Goal: Book appointment/travel/reservation

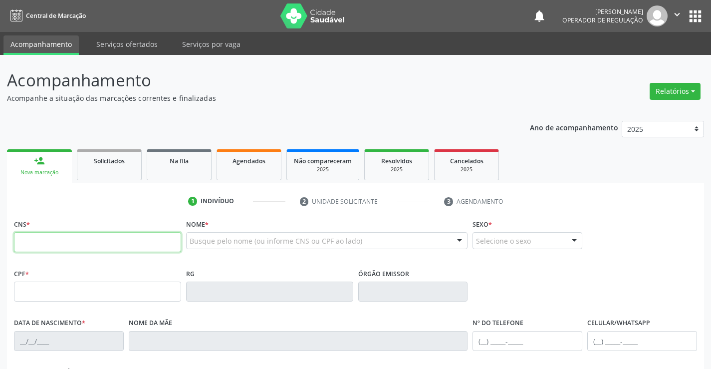
click at [152, 235] on input "text" at bounding box center [97, 242] width 167 height 20
type input "704 0018 5942 5361"
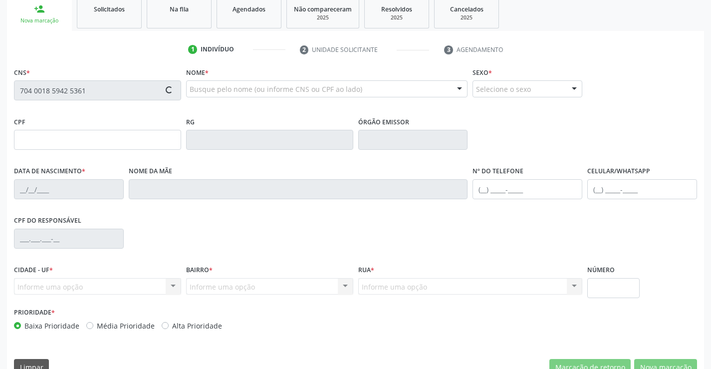
scroll to position [172, 0]
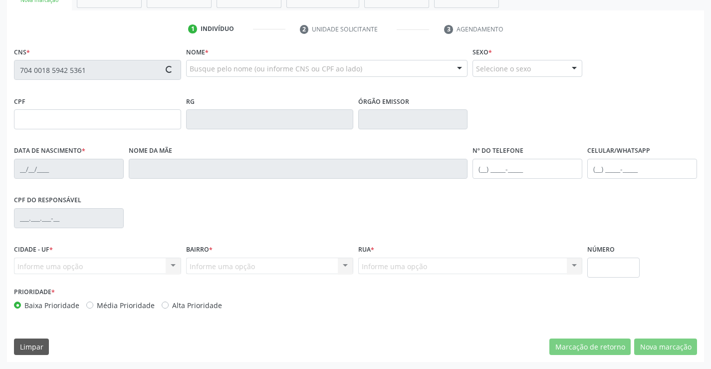
type input "0[DATE]"
type input "[PHONE_NUMBER]"
type input "135.593.295-58"
type input "S/N"
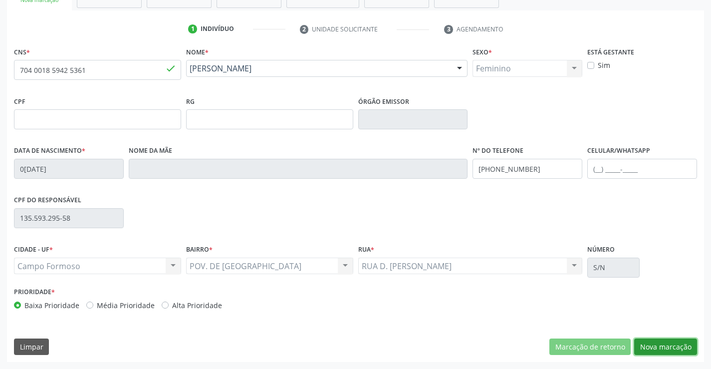
drag, startPoint x: 674, startPoint y: 345, endPoint x: 425, endPoint y: 285, distance: 256.0
click at [669, 345] on button "Nova marcação" at bounding box center [665, 346] width 63 height 17
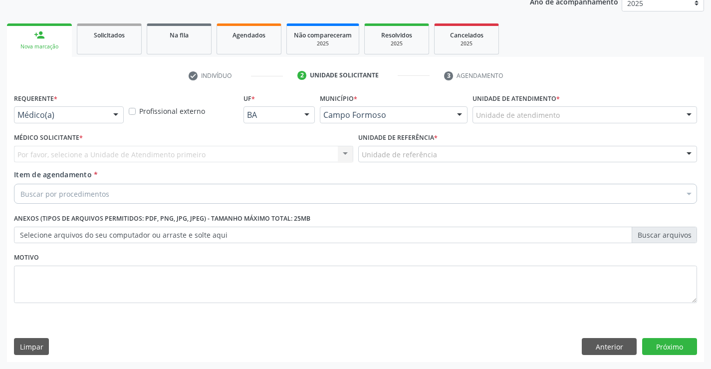
scroll to position [126, 0]
drag, startPoint x: 110, startPoint y: 113, endPoint x: 75, endPoint y: 164, distance: 61.6
click at [109, 114] on div at bounding box center [115, 115] width 15 height 17
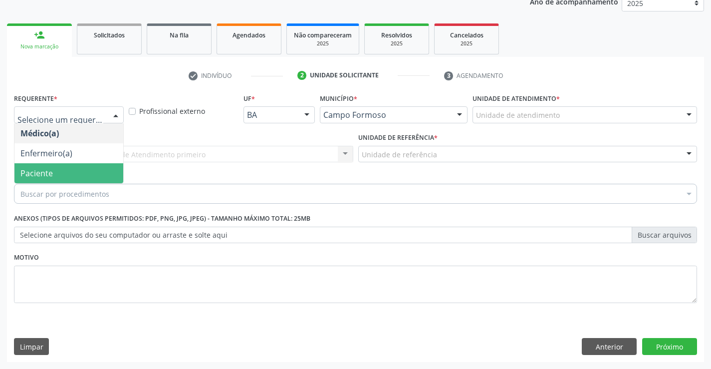
click at [69, 171] on span "Paciente" at bounding box center [68, 173] width 109 height 20
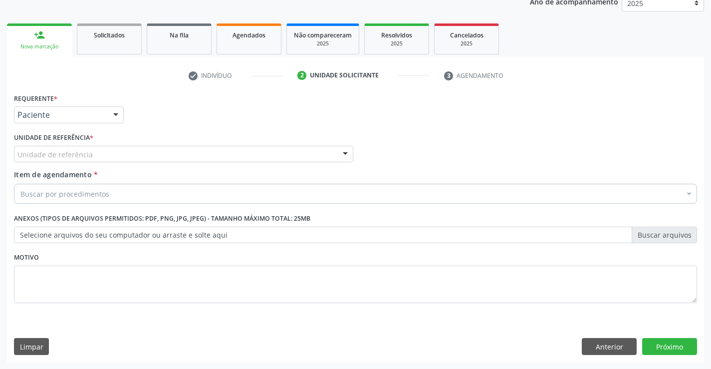
click at [151, 160] on div "Unidade de referência" at bounding box center [183, 154] width 339 height 17
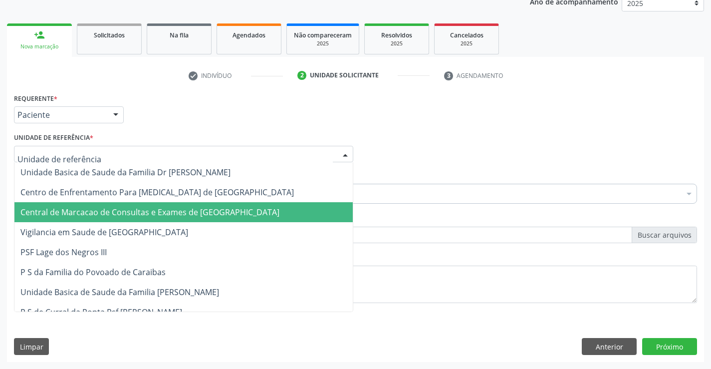
click at [147, 210] on span "Central de Marcacao de Consultas e Exames de [GEOGRAPHIC_DATA]" at bounding box center [149, 211] width 259 height 11
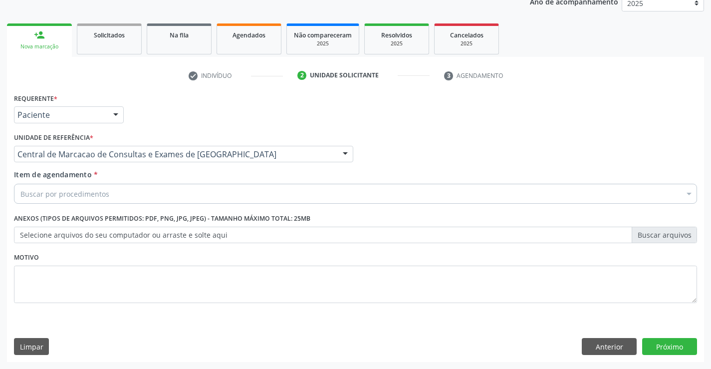
click at [159, 187] on div "Buscar por procedimentos" at bounding box center [355, 194] width 683 height 20
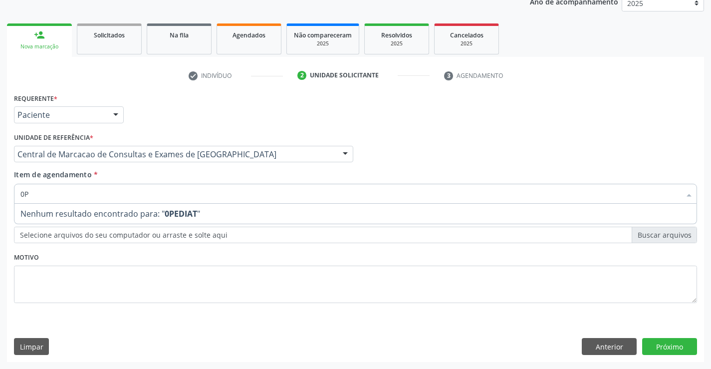
type input "0"
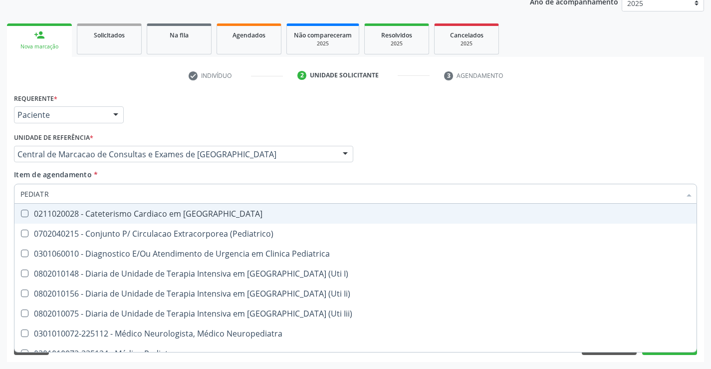
type input "PEDIATRA"
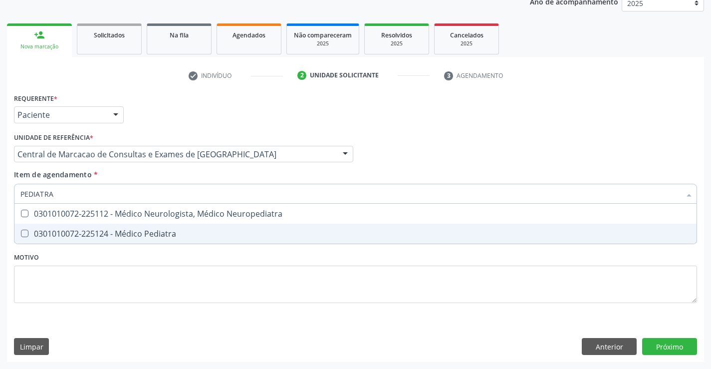
click at [147, 236] on div "0301010072-225124 - Médico Pediatra" at bounding box center [355, 233] width 670 height 8
checkbox Pediatra "true"
click at [647, 341] on div "Requerente * Paciente Médico(a) Enfermeiro(a) Paciente Nenhum resultado encontr…" at bounding box center [355, 226] width 697 height 271
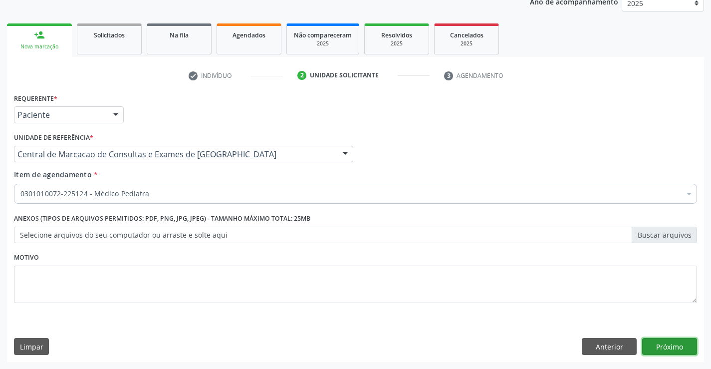
click at [664, 343] on button "Próximo" at bounding box center [669, 346] width 55 height 17
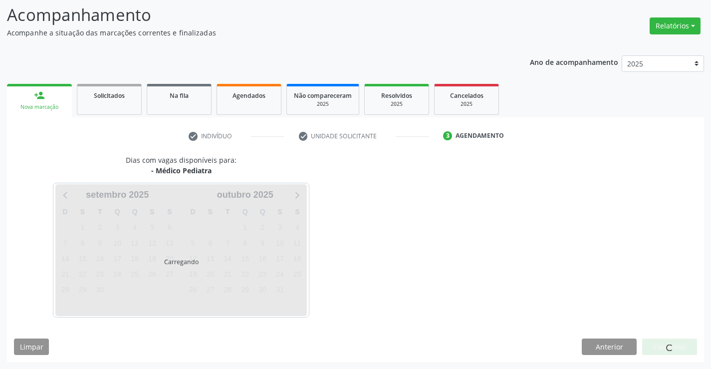
scroll to position [65, 0]
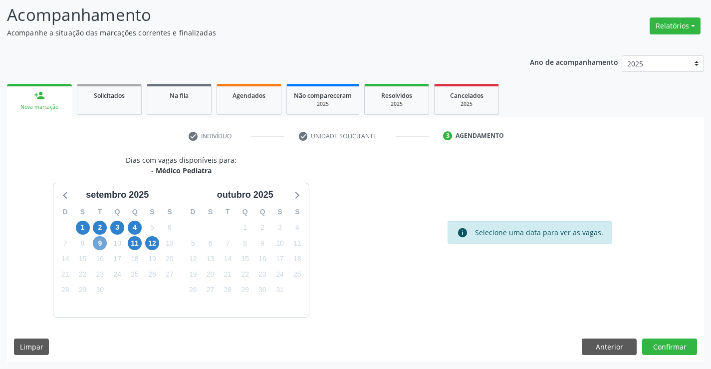
click at [99, 241] on span "9" at bounding box center [100, 243] width 14 height 14
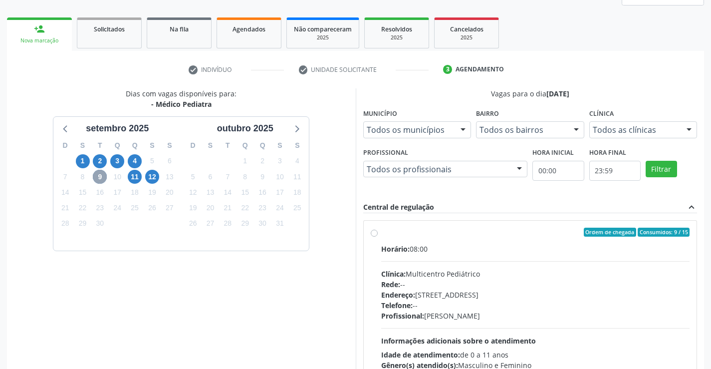
scroll to position [209, 0]
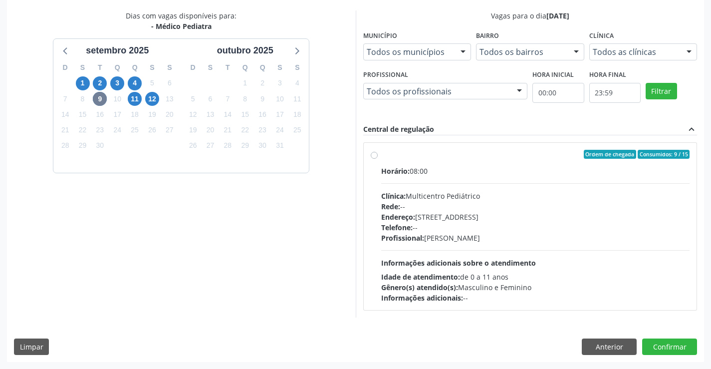
click at [468, 253] on div "Horário: 08:00 Clínica: Multicentro Pediátrico Rede: -- Endereço: [STREET_ADDRE…" at bounding box center [535, 234] width 309 height 137
click at [377, 159] on input "Ordem de chegada Consumidos: 9 / 15 Horário: 08:00 Clínica: Multicentro Pediátr…" at bounding box center [374, 154] width 7 height 9
radio input "true"
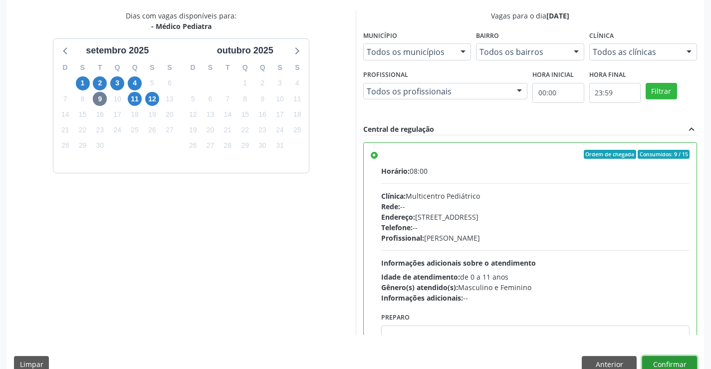
click at [672, 360] on button "Confirmar" at bounding box center [669, 364] width 55 height 17
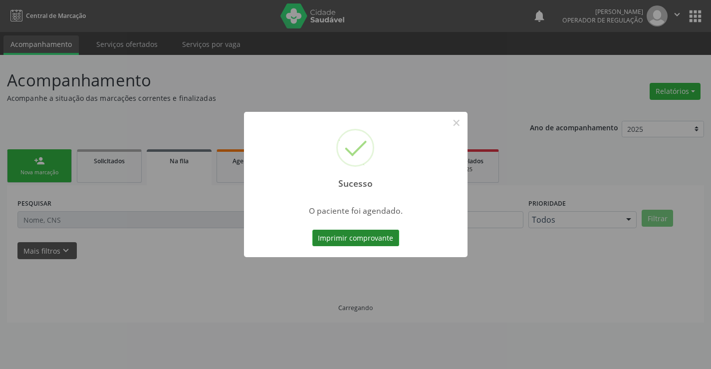
scroll to position [0, 0]
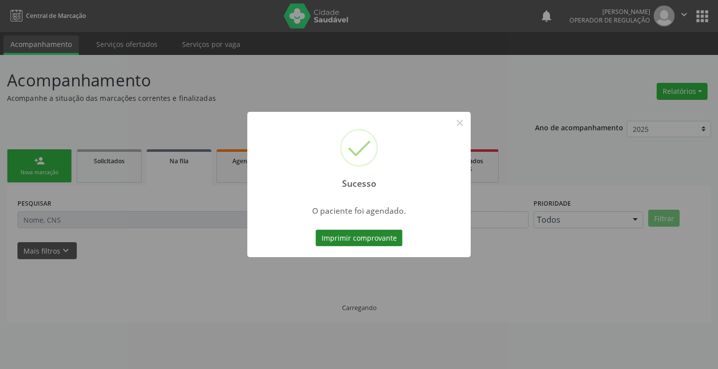
click at [351, 238] on button "Imprimir comprovante" at bounding box center [359, 237] width 87 height 17
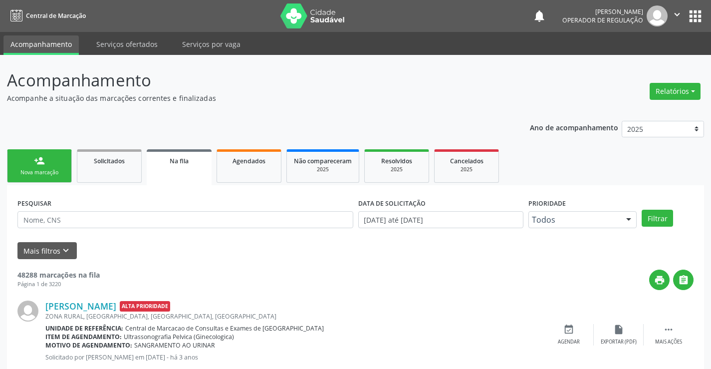
click at [26, 171] on div "Nova marcação" at bounding box center [39, 172] width 50 height 7
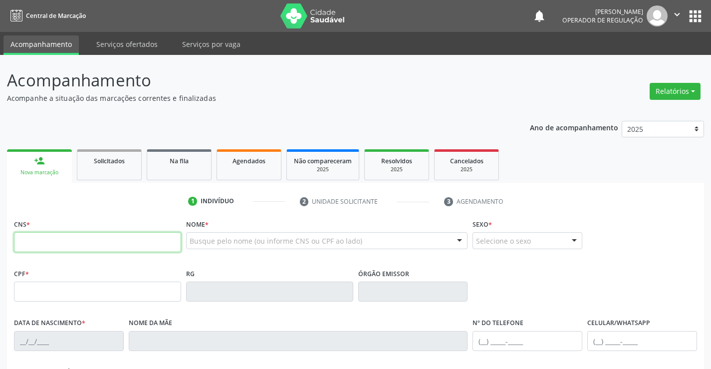
click at [72, 242] on input "text" at bounding box center [97, 242] width 167 height 20
type input "704 0093 3824 6563"
type input "006676"
type input "[DATE]"
type input "[PHONE_NUMBER]"
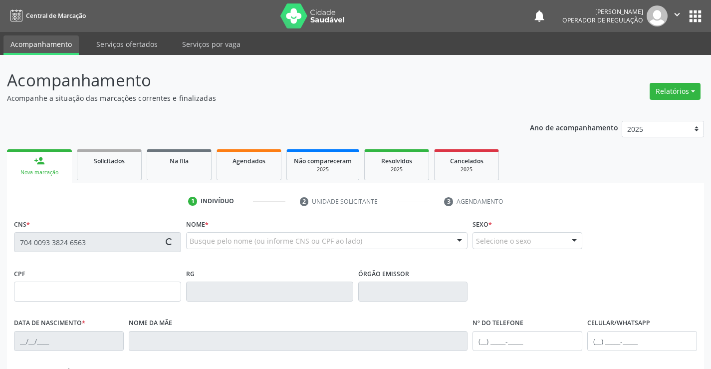
type input "S/N"
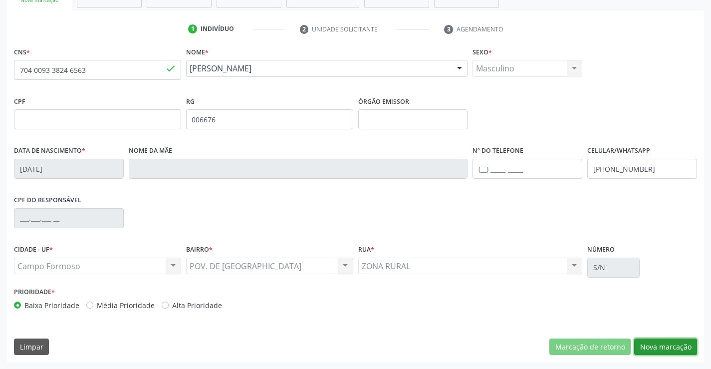
click at [666, 343] on button "Nova marcação" at bounding box center [665, 346] width 63 height 17
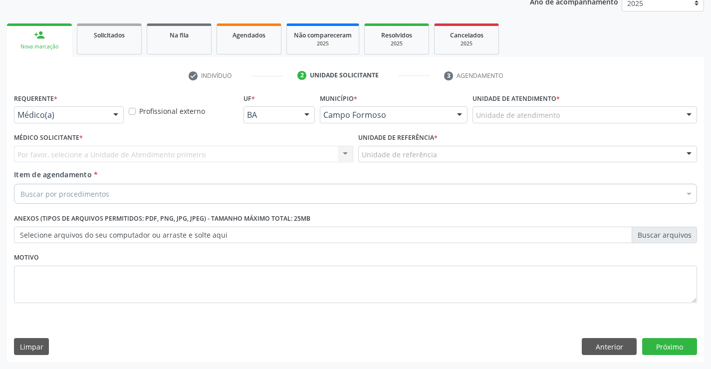
drag, startPoint x: 87, startPoint y: 112, endPoint x: 75, endPoint y: 150, distance: 39.4
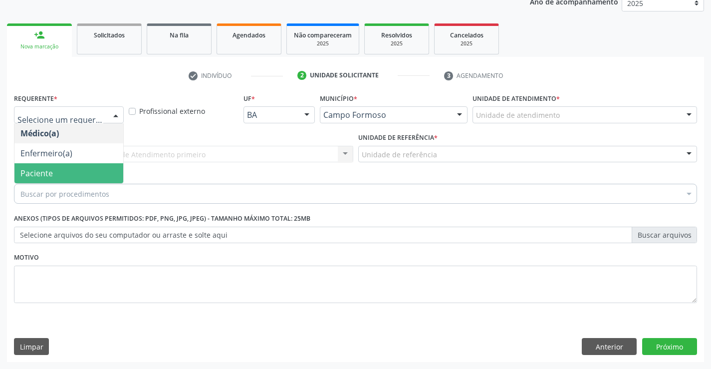
click at [69, 174] on span "Paciente" at bounding box center [68, 173] width 109 height 20
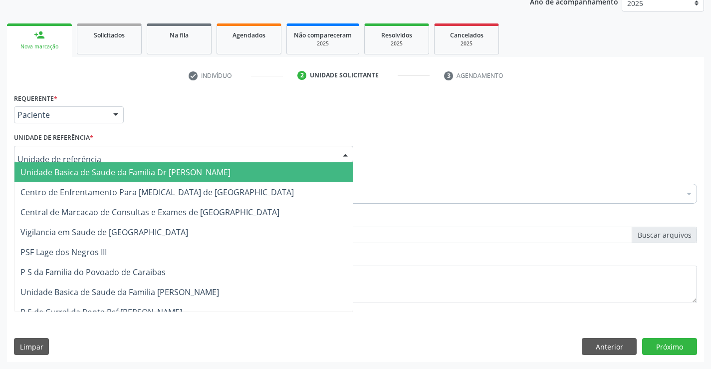
drag, startPoint x: 135, startPoint y: 152, endPoint x: 146, endPoint y: 191, distance: 40.9
click at [136, 153] on div at bounding box center [183, 154] width 339 height 17
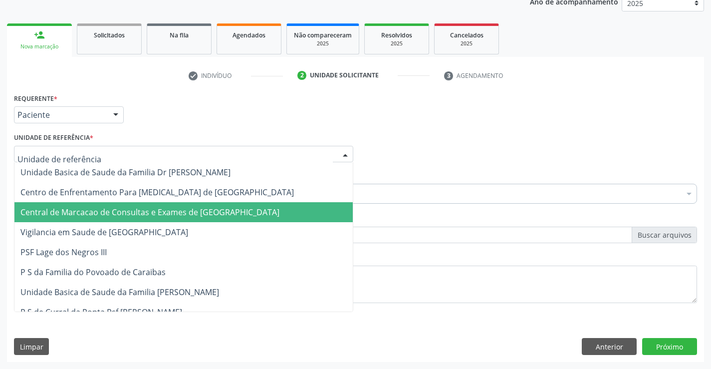
drag, startPoint x: 151, startPoint y: 206, endPoint x: 166, endPoint y: 194, distance: 18.5
click at [152, 205] on span "Central de Marcacao de Consultas e Exames de [GEOGRAPHIC_DATA]" at bounding box center [183, 212] width 338 height 20
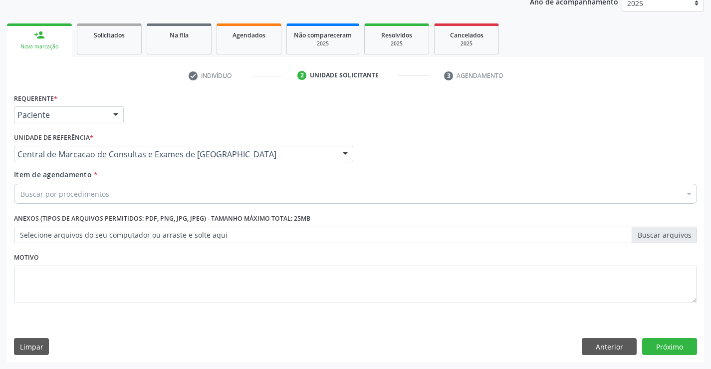
click at [167, 192] on div "Buscar por procedimentos" at bounding box center [355, 194] width 683 height 20
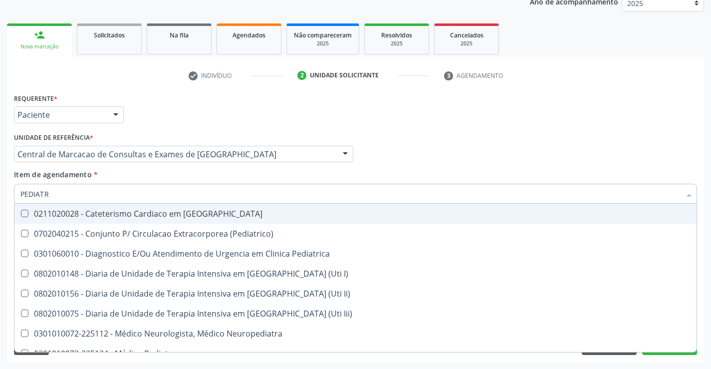
type input "PEDIATRA"
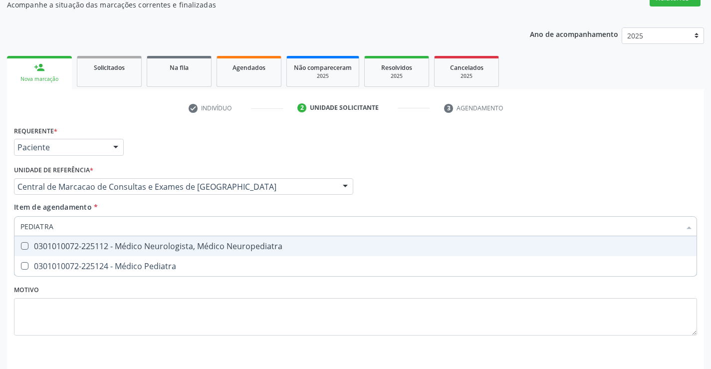
scroll to position [76, 0]
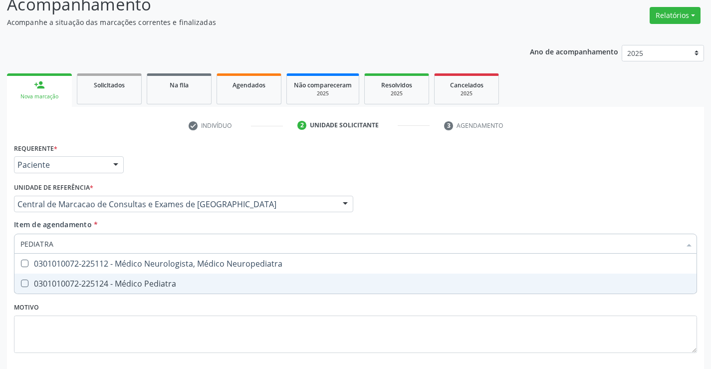
click at [151, 279] on div "0301010072-225124 - Médico Pediatra" at bounding box center [355, 283] width 670 height 8
checkbox Pediatra "true"
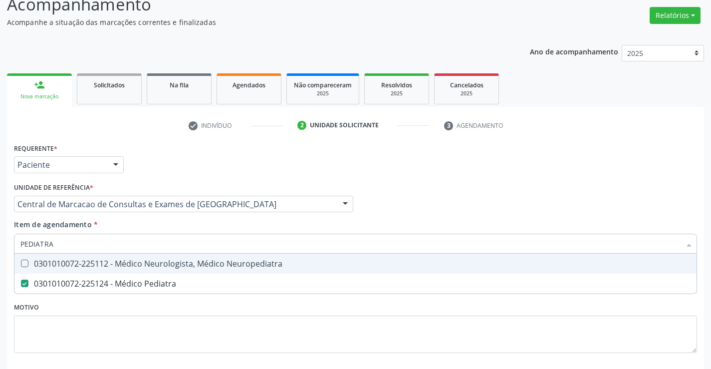
click at [544, 198] on div "Médico Solicitante Por favor, selecione a Unidade de Atendimento primeiro Nenhu…" at bounding box center [355, 199] width 688 height 39
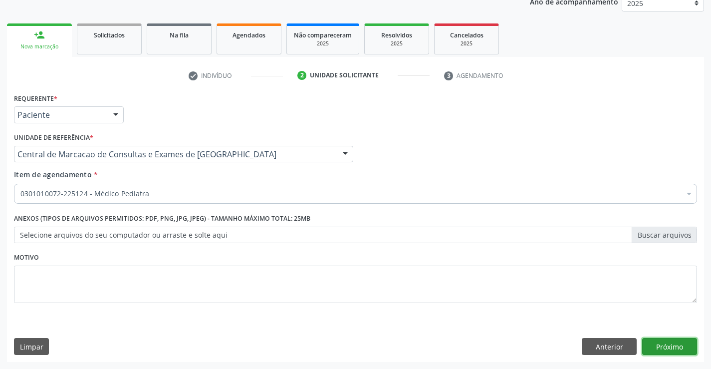
click at [671, 353] on button "Próximo" at bounding box center [669, 346] width 55 height 17
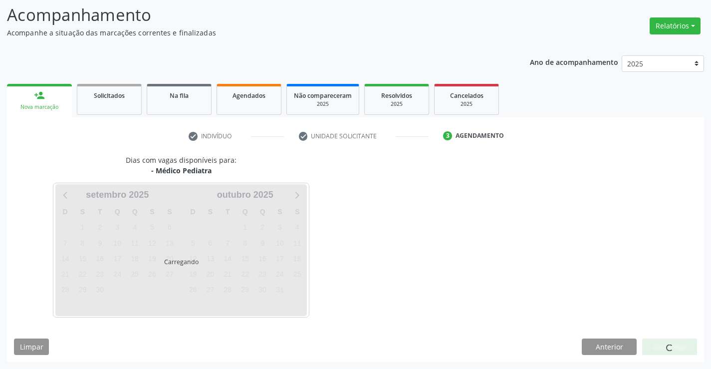
scroll to position [65, 0]
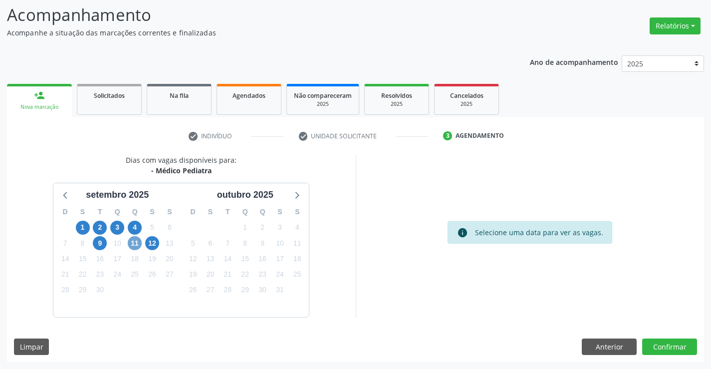
click at [138, 241] on span "11" at bounding box center [135, 243] width 14 height 14
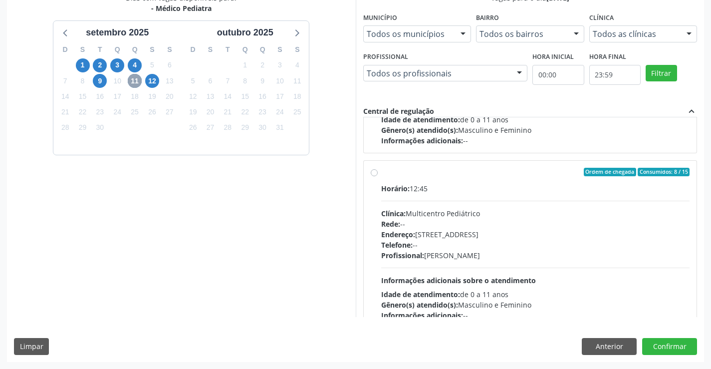
scroll to position [150, 0]
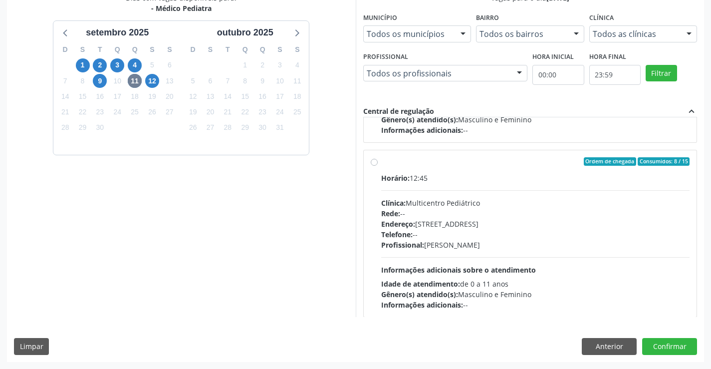
click at [403, 200] on span "Clínica:" at bounding box center [393, 202] width 24 height 9
click at [377, 166] on input "Ordem de chegada Consumidos: 8 / 15 Horário: 12:45 Clínica: Multicentro Pediátr…" at bounding box center [374, 161] width 7 height 9
radio input "true"
click at [681, 347] on button "Confirmar" at bounding box center [669, 346] width 55 height 17
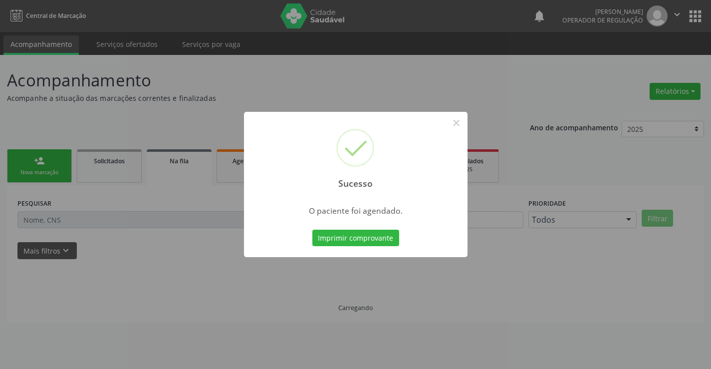
scroll to position [0, 0]
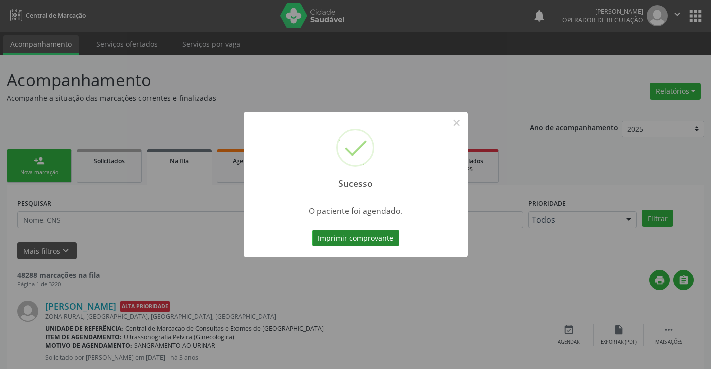
click at [341, 233] on button "Imprimir comprovante" at bounding box center [355, 237] width 87 height 17
